Goal: Transaction & Acquisition: Purchase product/service

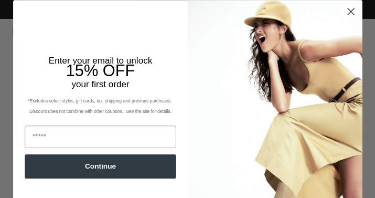
click at [343, 7] on circle "Close dialog" at bounding box center [350, 11] width 15 height 15
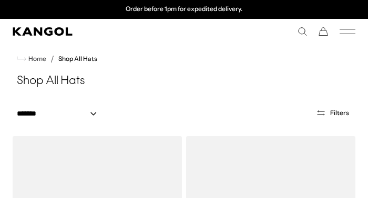
click at [350, 29] on icon "Mobile Menu" at bounding box center [347, 31] width 16 height 9
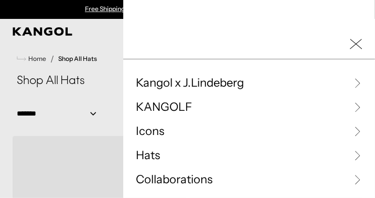
click at [139, 155] on span "Hats" at bounding box center [148, 156] width 24 height 16
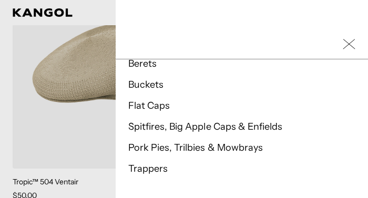
scroll to position [263, 0]
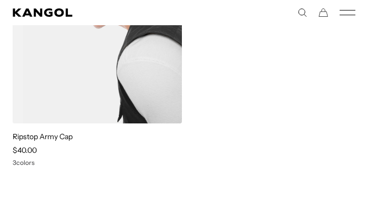
scroll to position [420, 0]
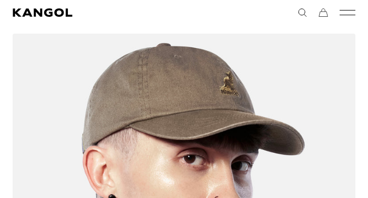
scroll to position [630, 0]
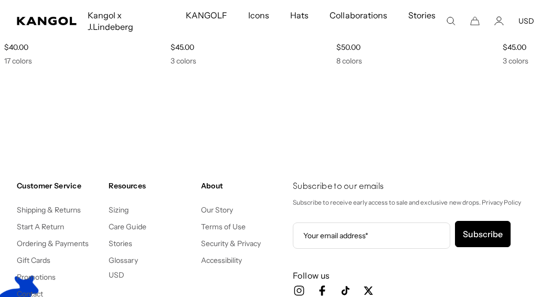
scroll to position [0, 216]
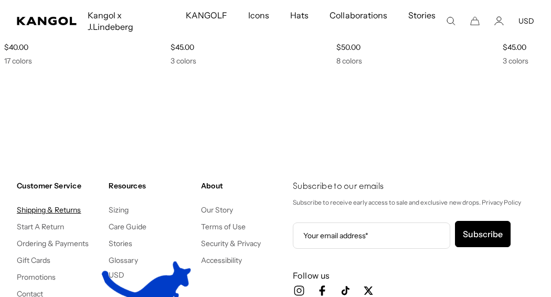
click at [48, 197] on link "Shipping & Returns" at bounding box center [49, 209] width 65 height 9
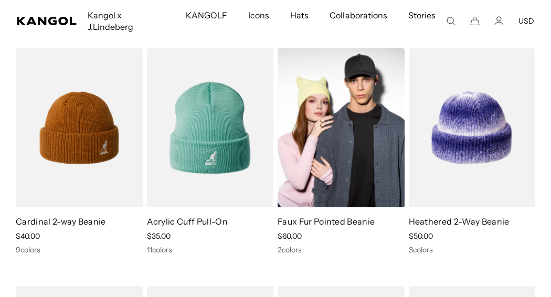
scroll to position [0, 216]
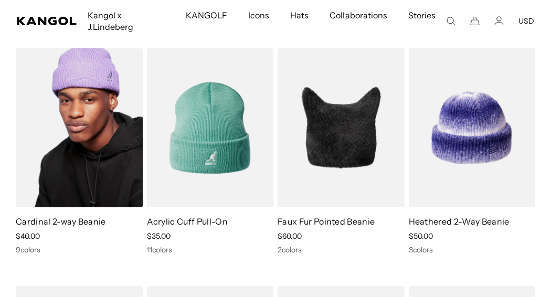
click at [108, 157] on img at bounding box center [79, 127] width 127 height 159
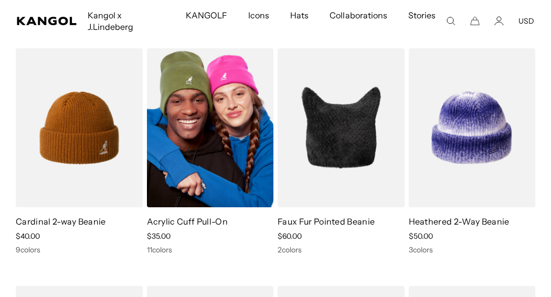
click at [221, 142] on img at bounding box center [210, 127] width 127 height 159
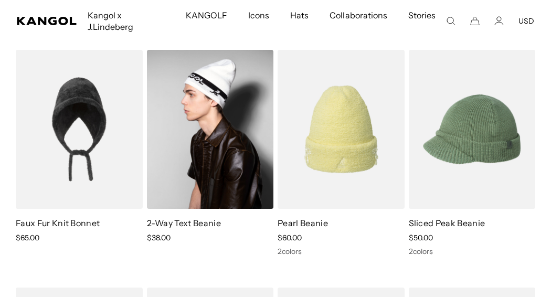
click at [209, 119] on img at bounding box center [210, 129] width 127 height 159
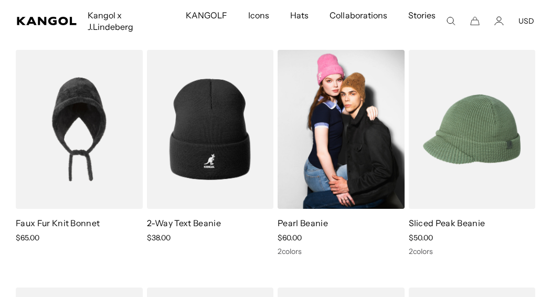
click at [364, 118] on img at bounding box center [341, 129] width 127 height 159
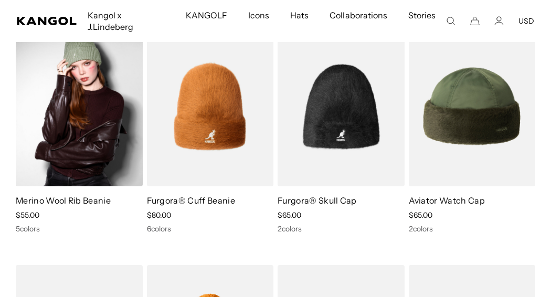
scroll to position [551, 0]
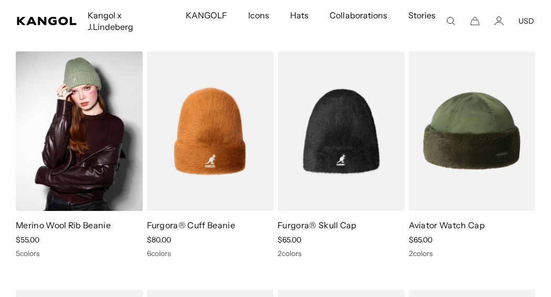
click at [110, 149] on img at bounding box center [79, 130] width 127 height 159
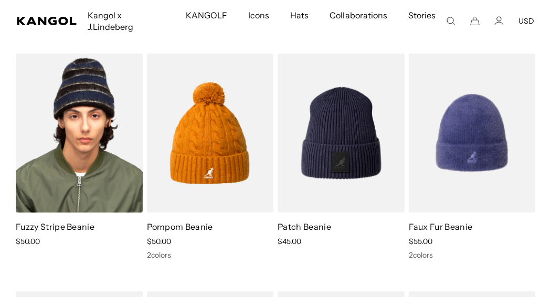
scroll to position [0, 216]
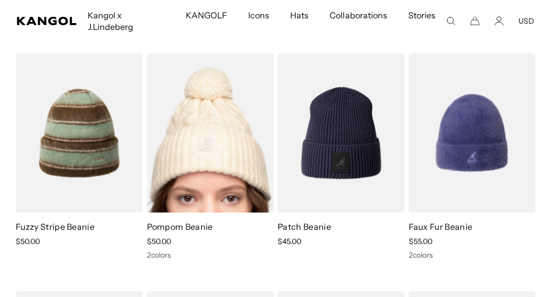
click at [208, 118] on img at bounding box center [210, 133] width 127 height 159
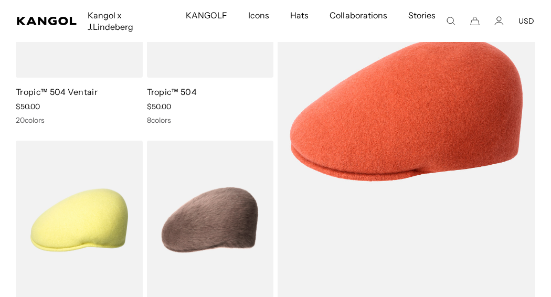
scroll to position [394, 0]
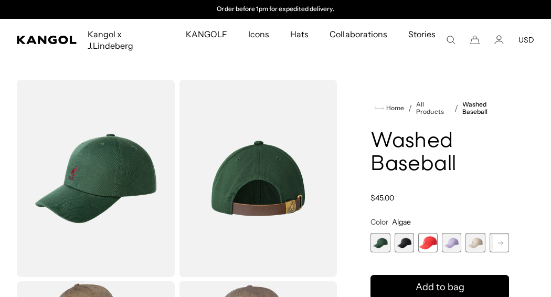
click at [123, 164] on img "Gallery Viewer" at bounding box center [96, 178] width 158 height 197
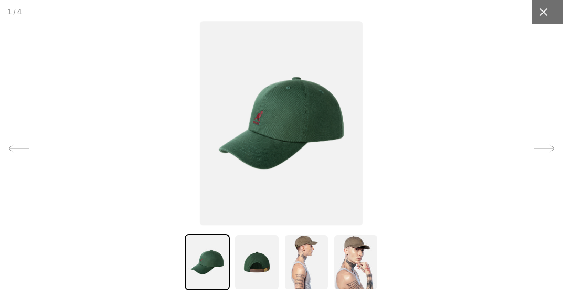
click at [367, 19] on div at bounding box center [544, 12] width 24 height 24
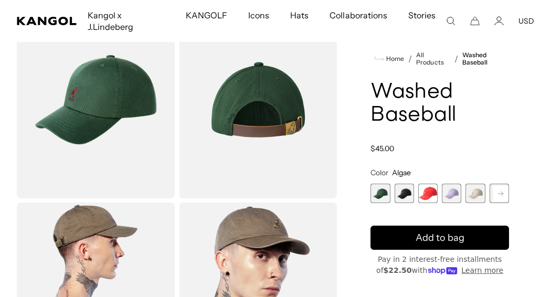
scroll to position [0, 216]
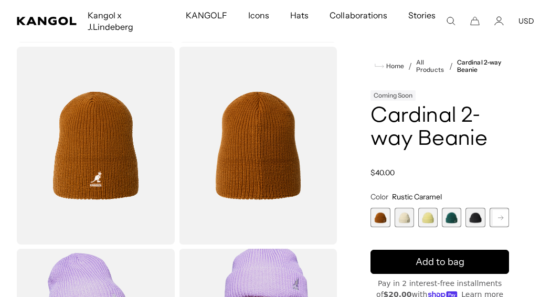
scroll to position [158, 0]
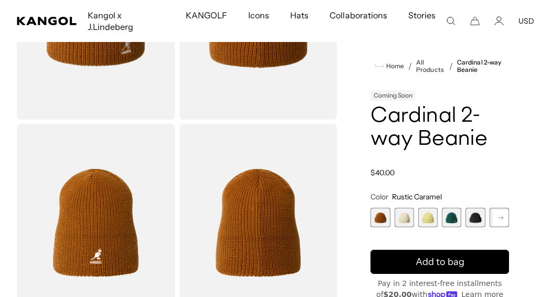
click at [450, 209] on span "4 of 14" at bounding box center [451, 217] width 19 height 19
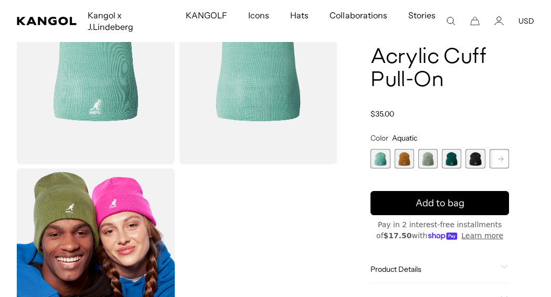
scroll to position [0, 216]
click at [452, 149] on span "4 of 13" at bounding box center [451, 158] width 19 height 19
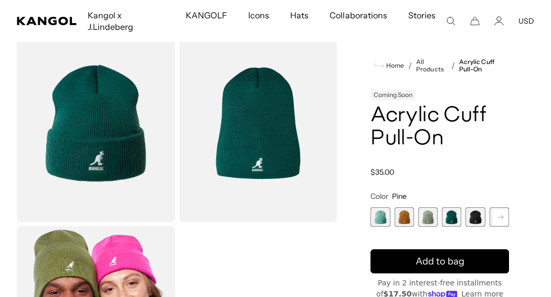
scroll to position [79, 0]
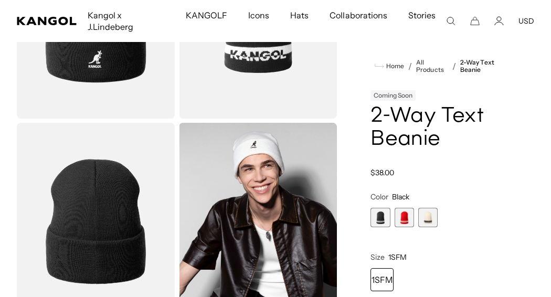
scroll to position [236, 0]
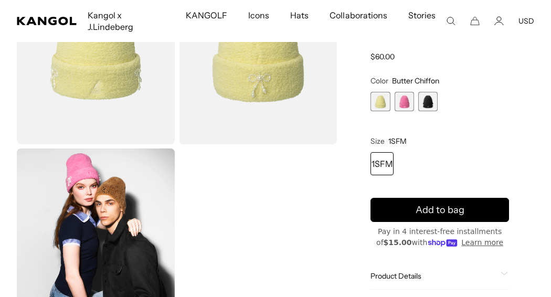
scroll to position [158, 0]
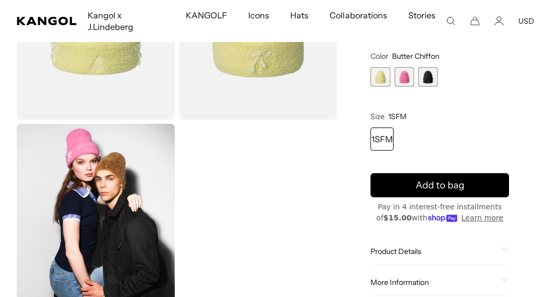
click at [423, 68] on span "3 of 3" at bounding box center [428, 76] width 19 height 19
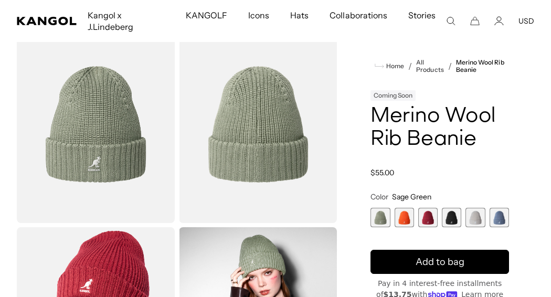
scroll to position [79, 0]
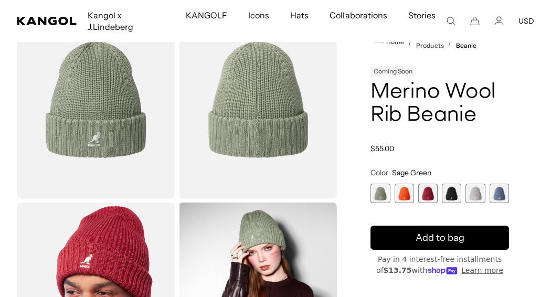
click at [446, 184] on span "4 of 6" at bounding box center [451, 193] width 19 height 19
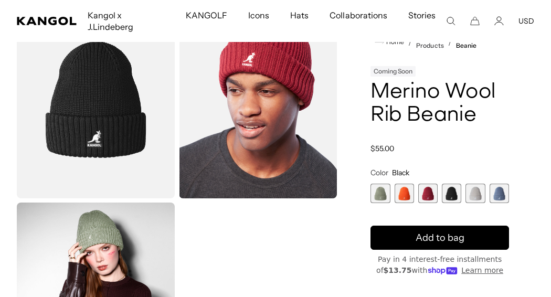
scroll to position [0, 216]
click at [387, 184] on span "1 of 6" at bounding box center [380, 193] width 19 height 19
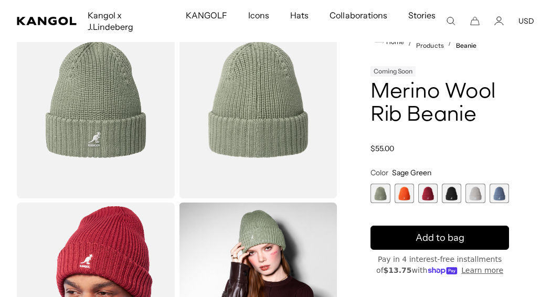
click at [449, 184] on span "4 of 6" at bounding box center [451, 193] width 19 height 19
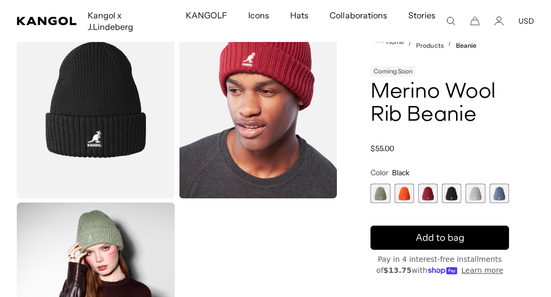
click at [440, 184] on div "Sage Green Variant sold out or unavailable Coral Flame Variant sold out or unav…" at bounding box center [440, 193] width 139 height 19
click at [422, 184] on span "3 of 6" at bounding box center [428, 193] width 19 height 19
click at [408, 184] on span "2 of 6" at bounding box center [404, 193] width 19 height 19
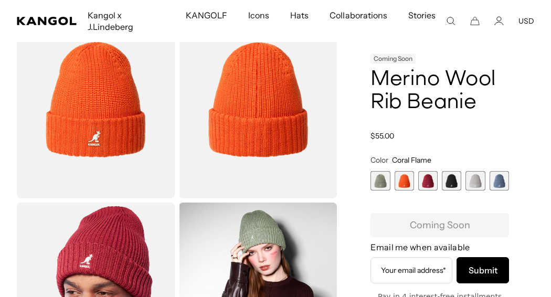
scroll to position [0, 216]
click at [497, 175] on span "6 of 6" at bounding box center [499, 180] width 19 height 19
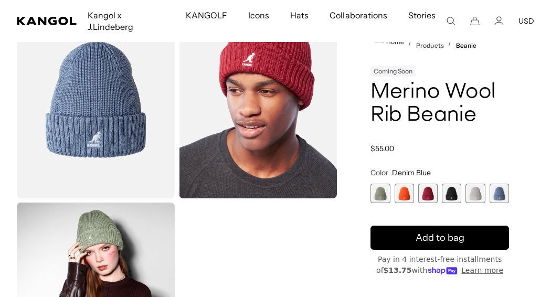
click at [476, 184] on span "5 of 6" at bounding box center [475, 193] width 19 height 19
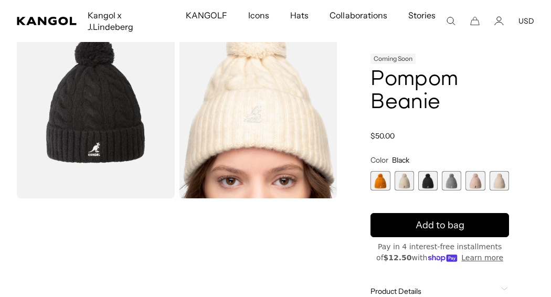
click at [444, 171] on span "4 of 6" at bounding box center [451, 180] width 19 height 19
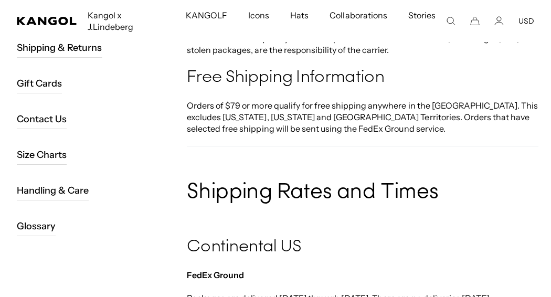
scroll to position [0, 216]
